Goal: Task Accomplishment & Management: Manage account settings

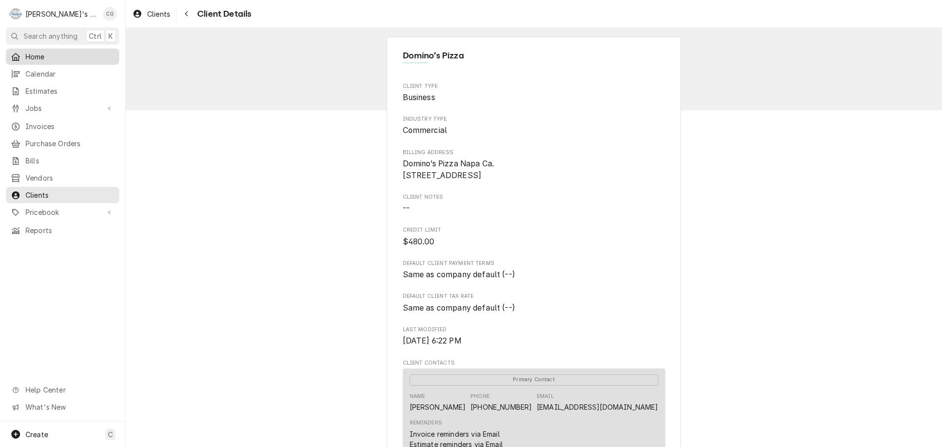
click at [62, 54] on span "Home" at bounding box center [70, 57] width 89 height 10
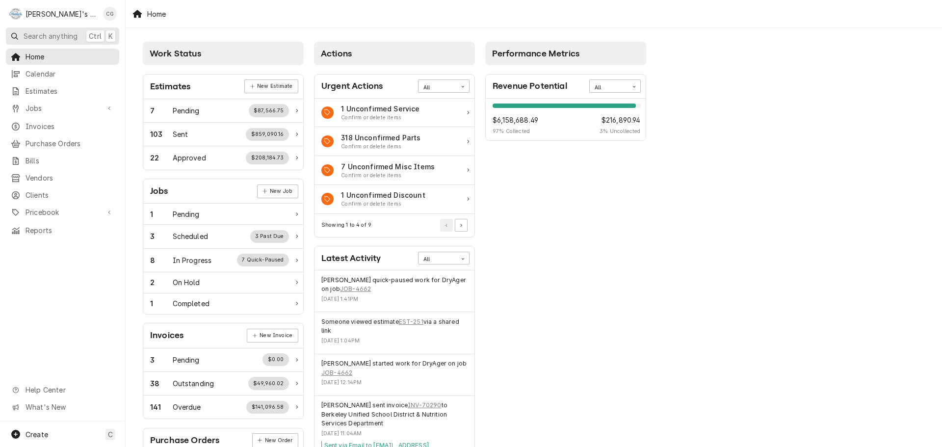
click at [43, 33] on span "Search anything" at bounding box center [51, 36] width 54 height 10
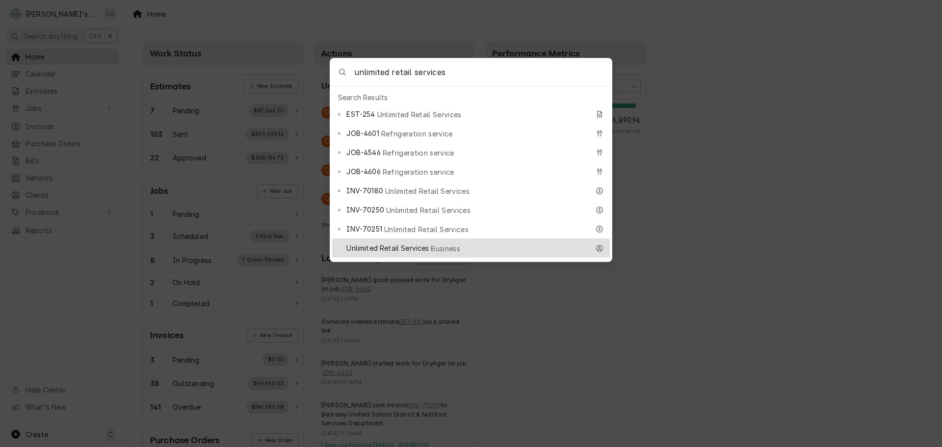
type input "unlimited retail services"
click at [359, 243] on span "Unlimited Retail Services" at bounding box center [387, 248] width 82 height 10
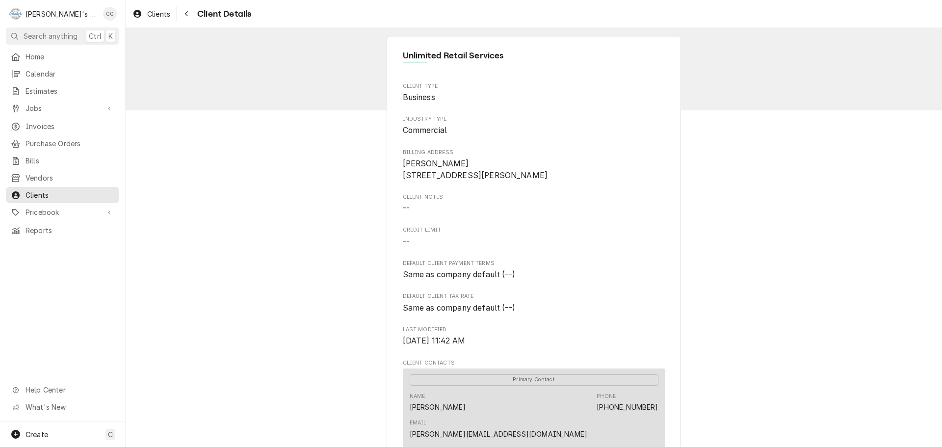
click at [746, 343] on div "Unlimited Retail Services Client Type Business Industry Type Commercial Billing…" at bounding box center [534, 411] width 816 height 767
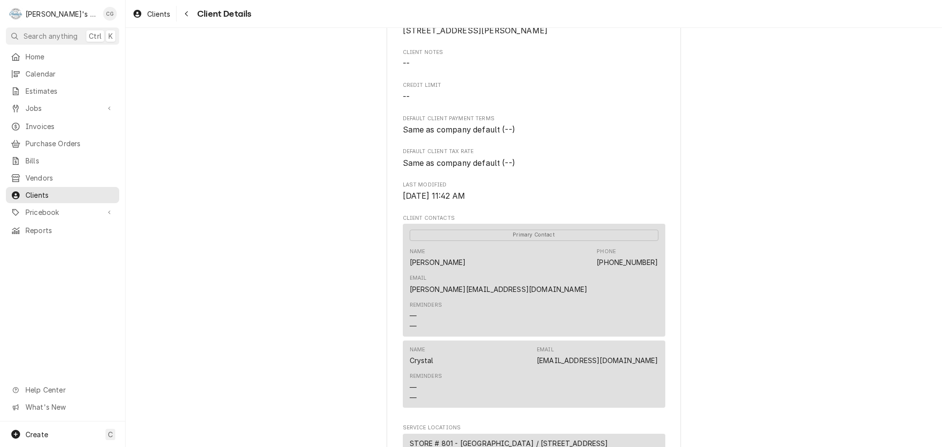
scroll to position [147, 0]
click at [491, 340] on div "Name Crystal Email crystal@unlimitedrs.com" at bounding box center [534, 353] width 249 height 26
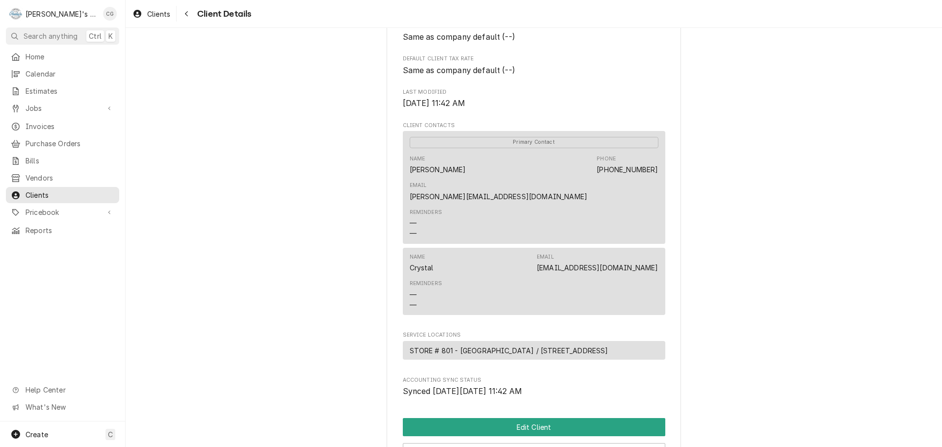
scroll to position [294, 0]
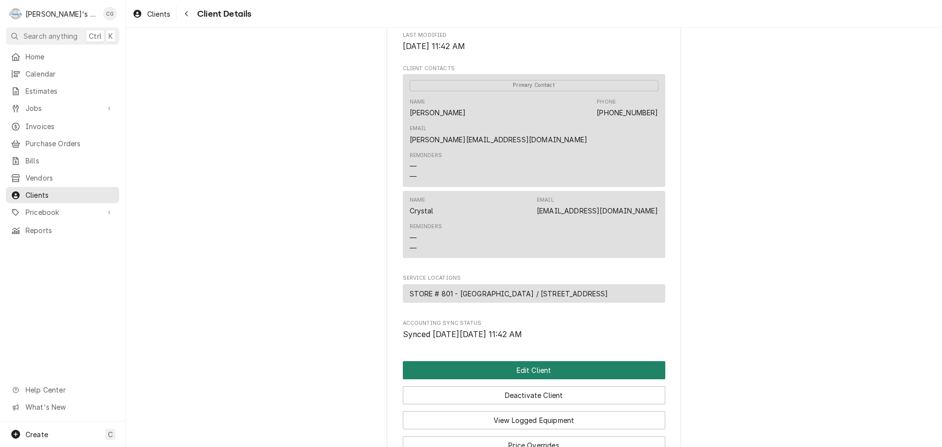
click at [526, 365] on button "Edit Client" at bounding box center [534, 370] width 262 height 18
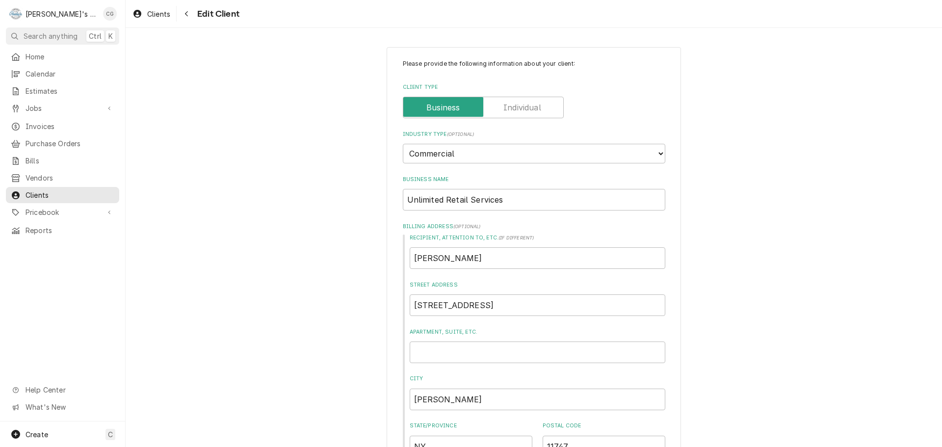
type textarea "x"
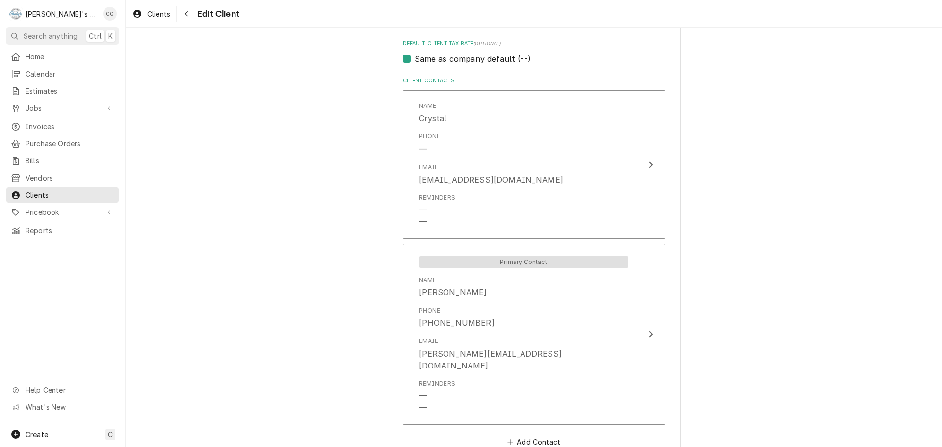
scroll to position [687, 0]
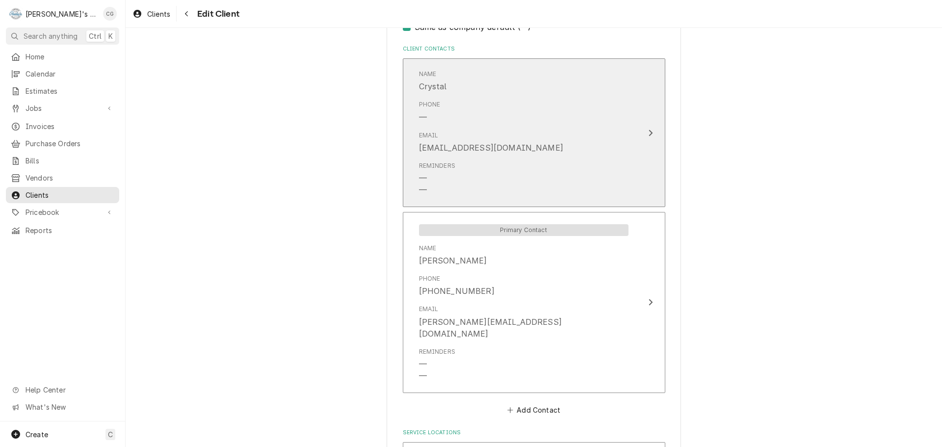
click at [507, 159] on div "Reminders — —" at bounding box center [523, 178] width 209 height 42
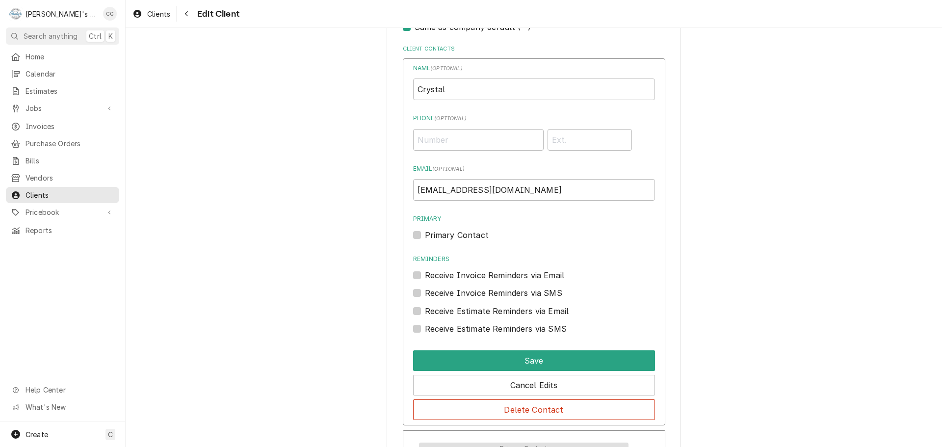
click at [425, 232] on label "Primary Contact" at bounding box center [457, 235] width 64 height 12
click at [425, 232] on input "Primary" at bounding box center [546, 240] width 242 height 22
checkbox input "true"
click at [546, 360] on button "Save" at bounding box center [534, 360] width 242 height 21
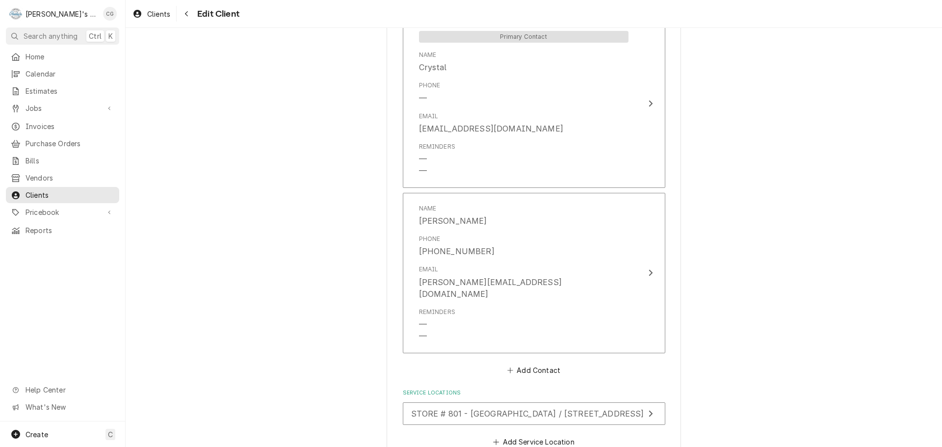
scroll to position [777, 0]
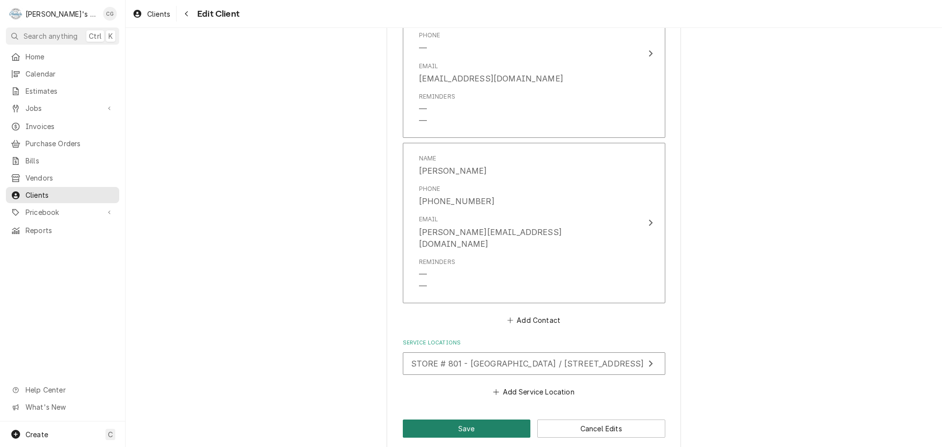
click at [455, 419] on button "Save" at bounding box center [467, 428] width 128 height 18
type textarea "x"
